Goal: Check status: Check status

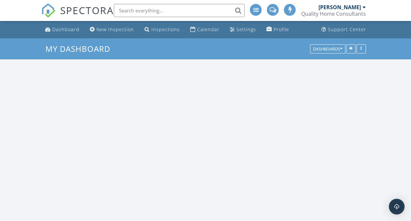
scroll to position [1064, 421]
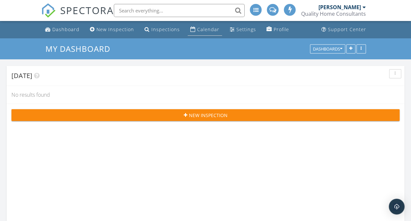
click at [210, 31] on div "Calendar" at bounding box center [208, 29] width 22 height 6
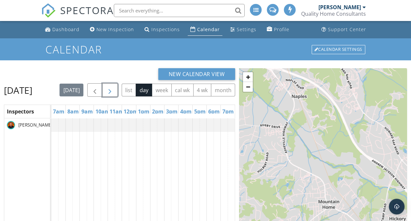
click at [114, 92] on span "button" at bounding box center [110, 90] width 8 height 8
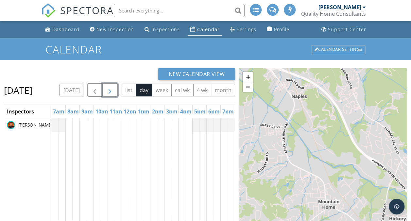
click at [114, 92] on span "button" at bounding box center [110, 90] width 8 height 8
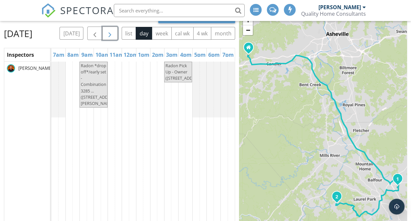
scroll to position [74, 0]
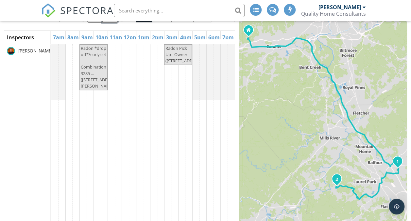
click at [175, 63] on span "Radon Pick Up - Owner (110 Brooktree Cir, Hendersonville)" at bounding box center [185, 54] width 39 height 18
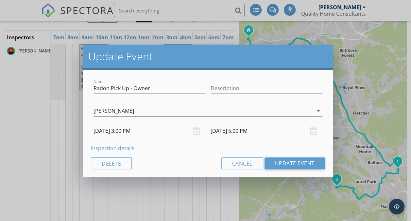
click at [118, 147] on link "Inspection details" at bounding box center [113, 147] width 44 height 7
